Goal: Task Accomplishment & Management: Manage account settings

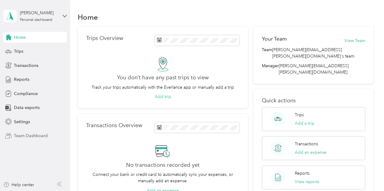
click at [26, 135] on span "Team Dashboard" at bounding box center [31, 135] width 34 height 6
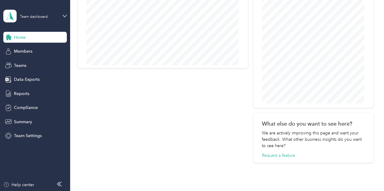
scroll to position [302, 0]
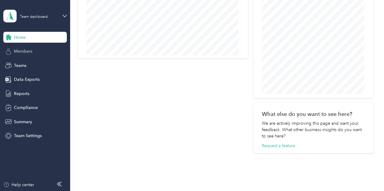
click at [26, 50] on span "Members" at bounding box center [23, 51] width 18 height 6
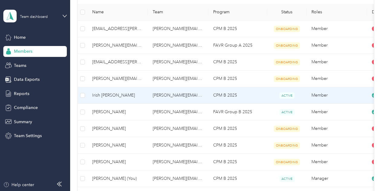
scroll to position [121, 0]
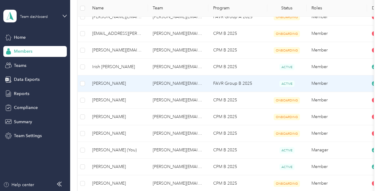
click at [113, 83] on span "[PERSON_NAME]" at bounding box center [117, 83] width 51 height 7
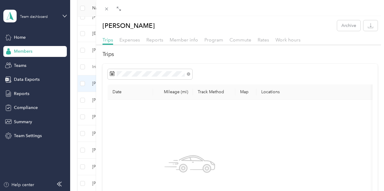
click at [130, 79] on div "[PERSON_NAME] Archive Trips Expenses Reports Member info Program Commute Rates …" at bounding box center [192, 95] width 384 height 191
